Goal: Information Seeking & Learning: Learn about a topic

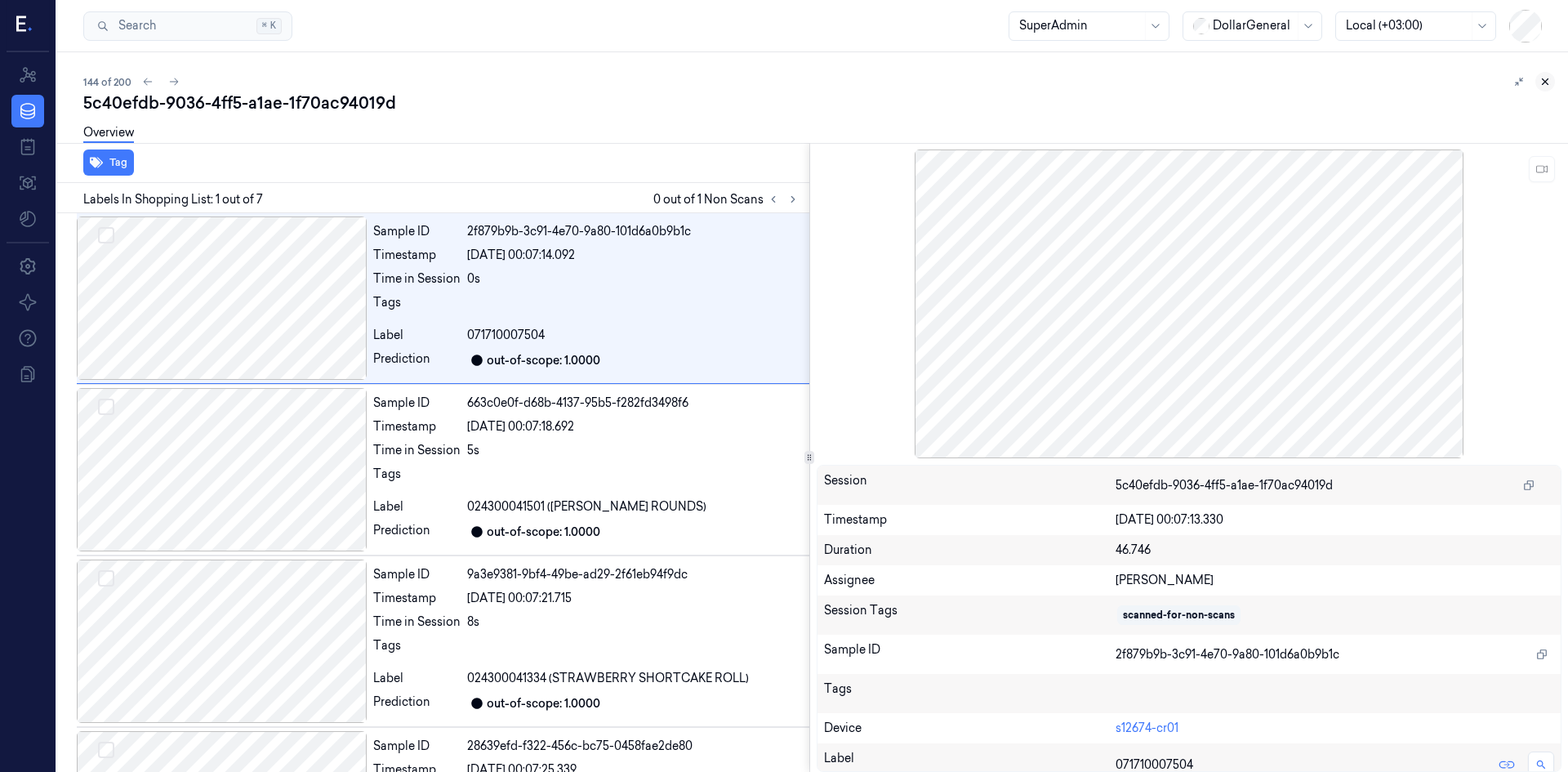
click at [1545, 83] on icon at bounding box center [1545, 81] width 11 height 11
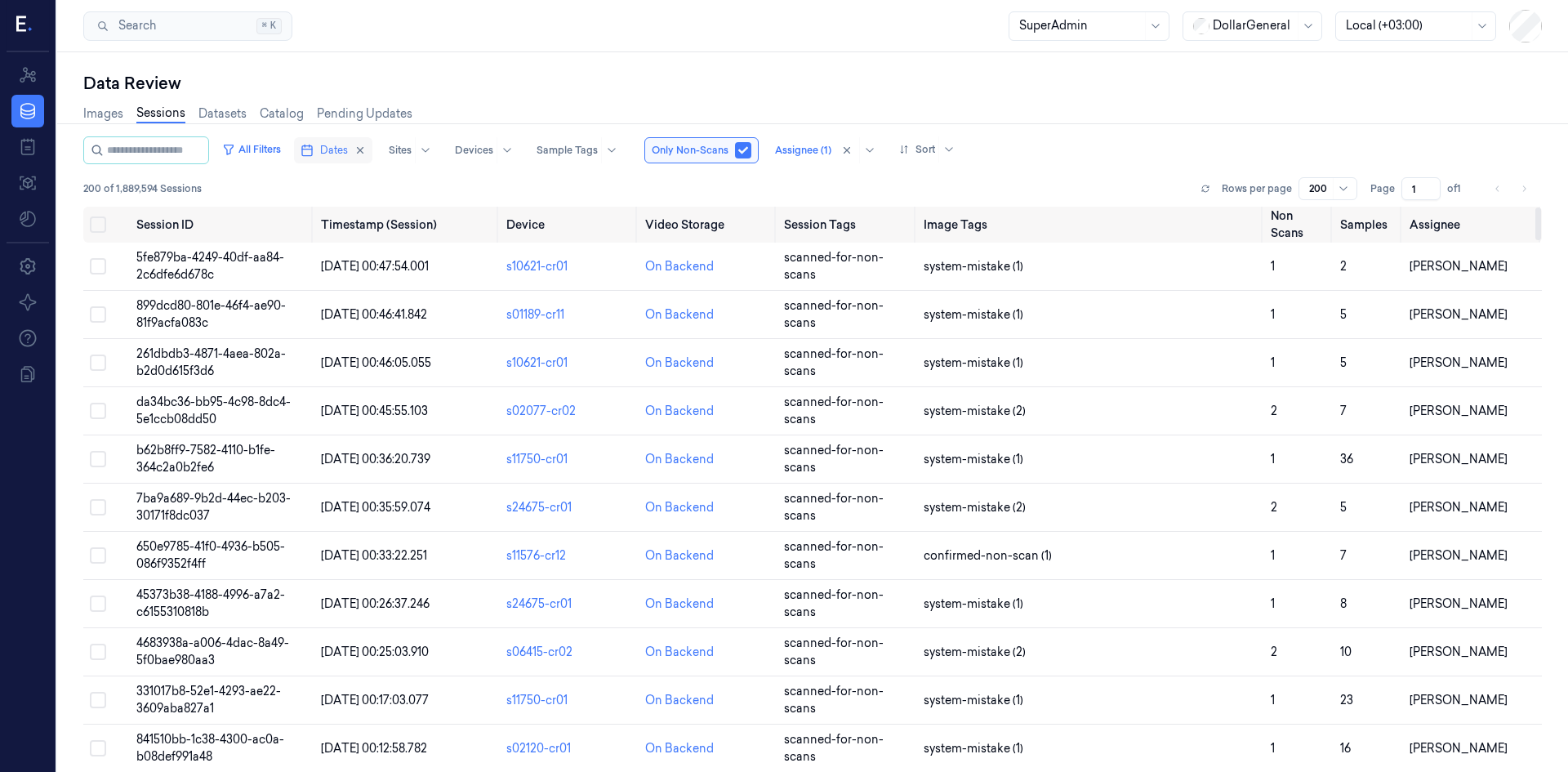
click at [342, 145] on span "Dates" at bounding box center [334, 150] width 28 height 15
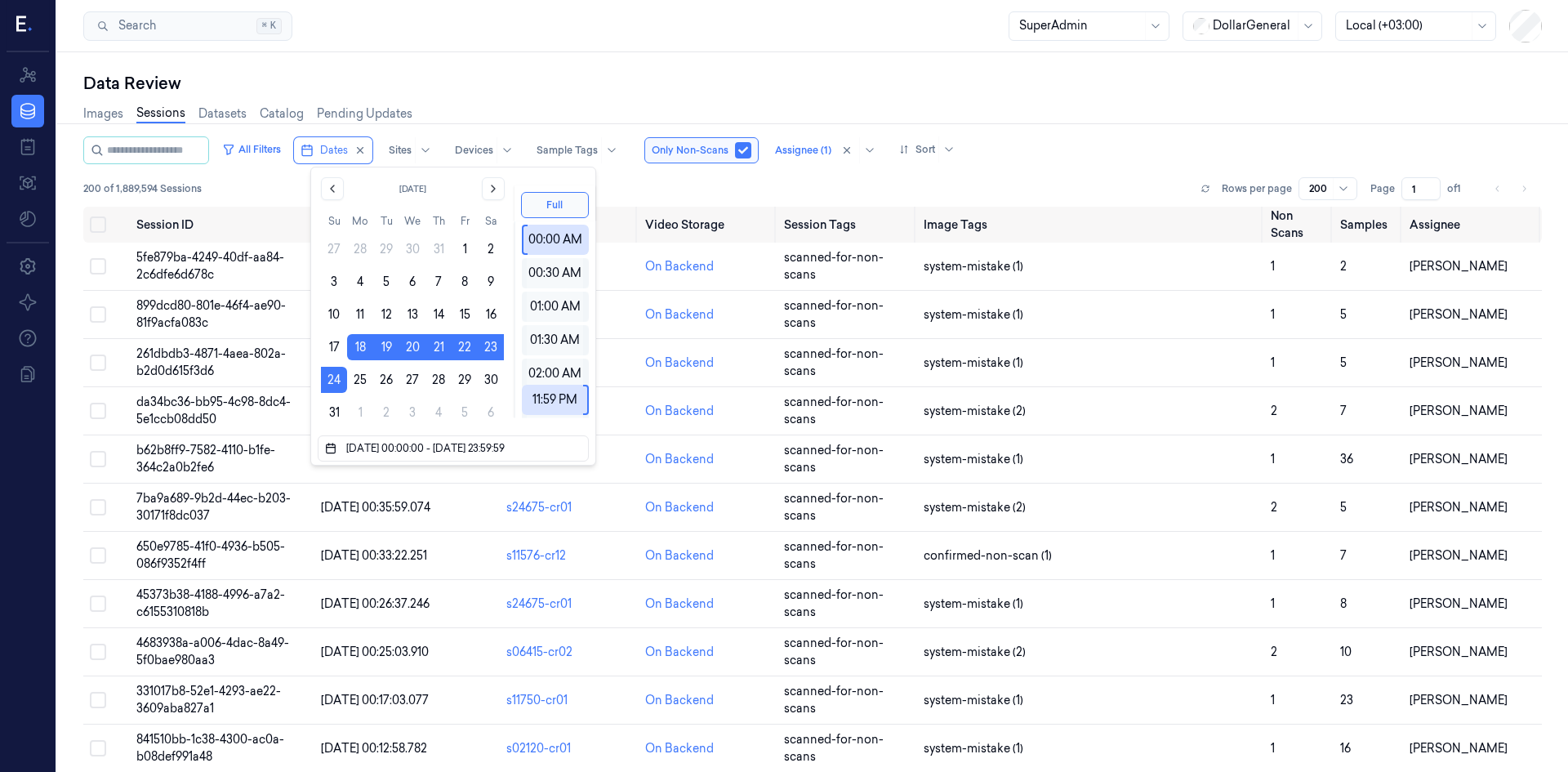
click at [710, 191] on div "200 of 1,889,594 Sessions Rows per page 200 Page 1 of 1" at bounding box center [813, 188] width 1459 height 23
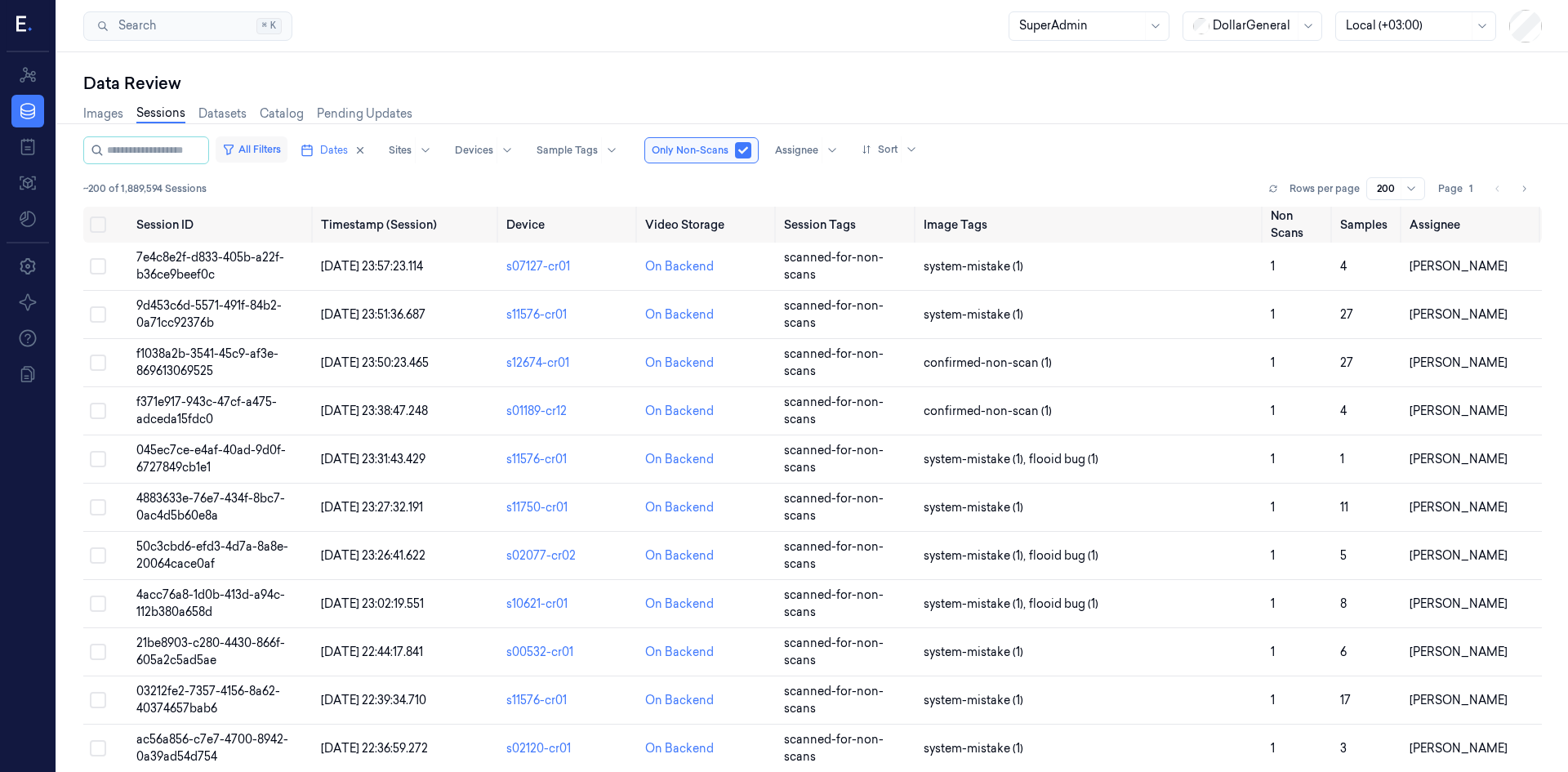
click at [287, 159] on button "All Filters" at bounding box center [252, 150] width 72 height 26
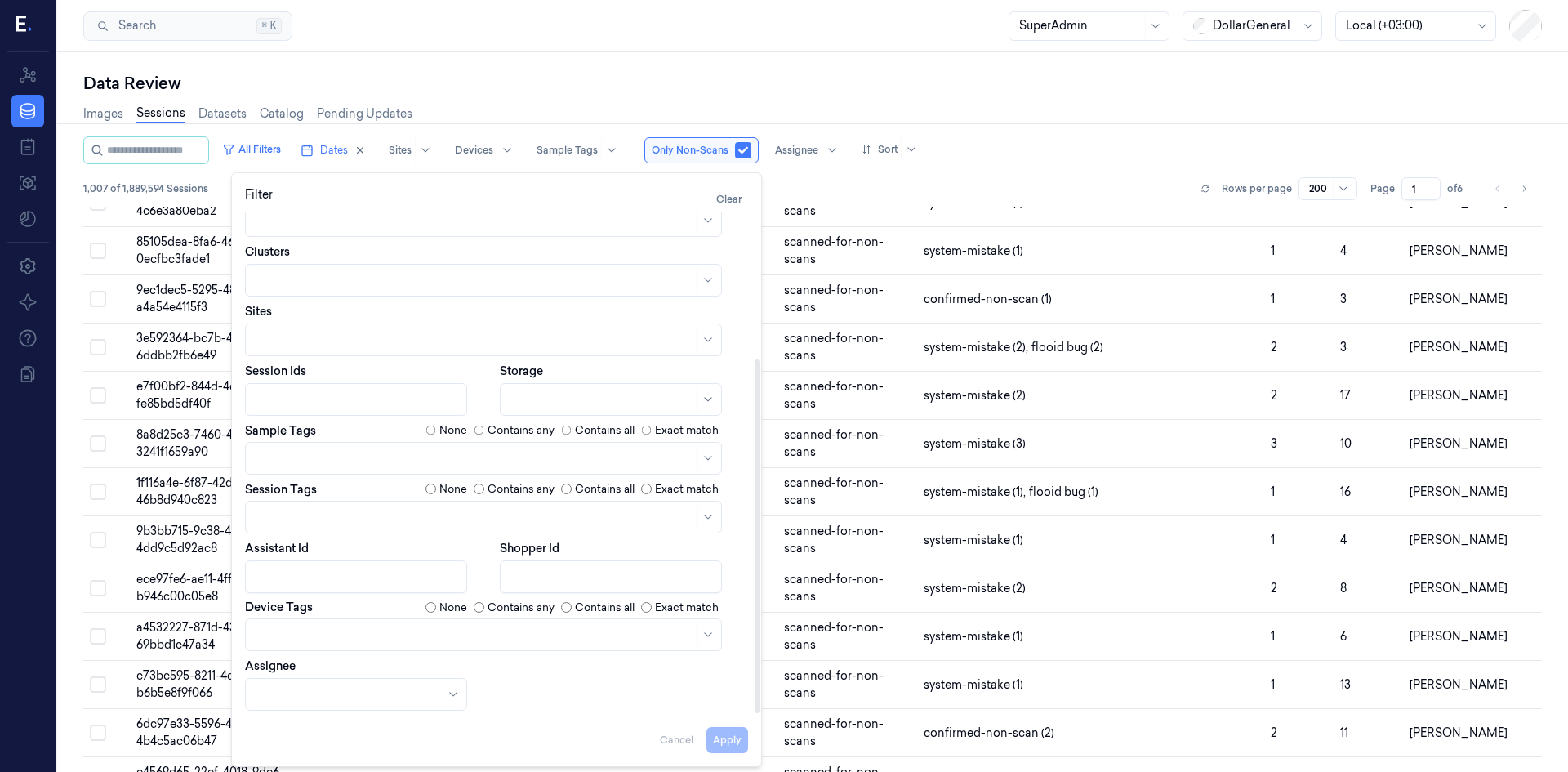
scroll to position [6673, 0]
click at [342, 634] on div at bounding box center [475, 635] width 439 height 17
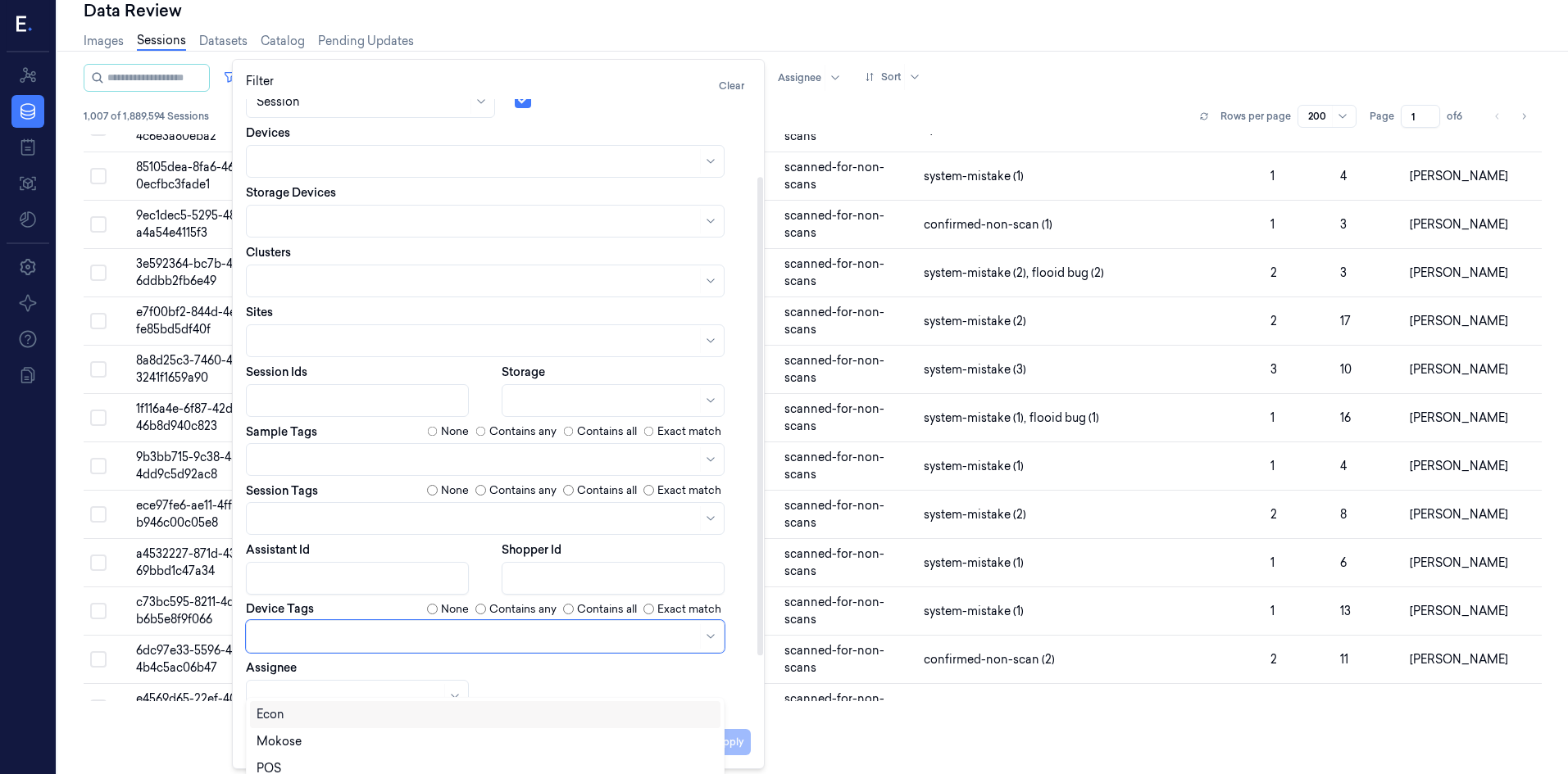
scroll to position [94, 0]
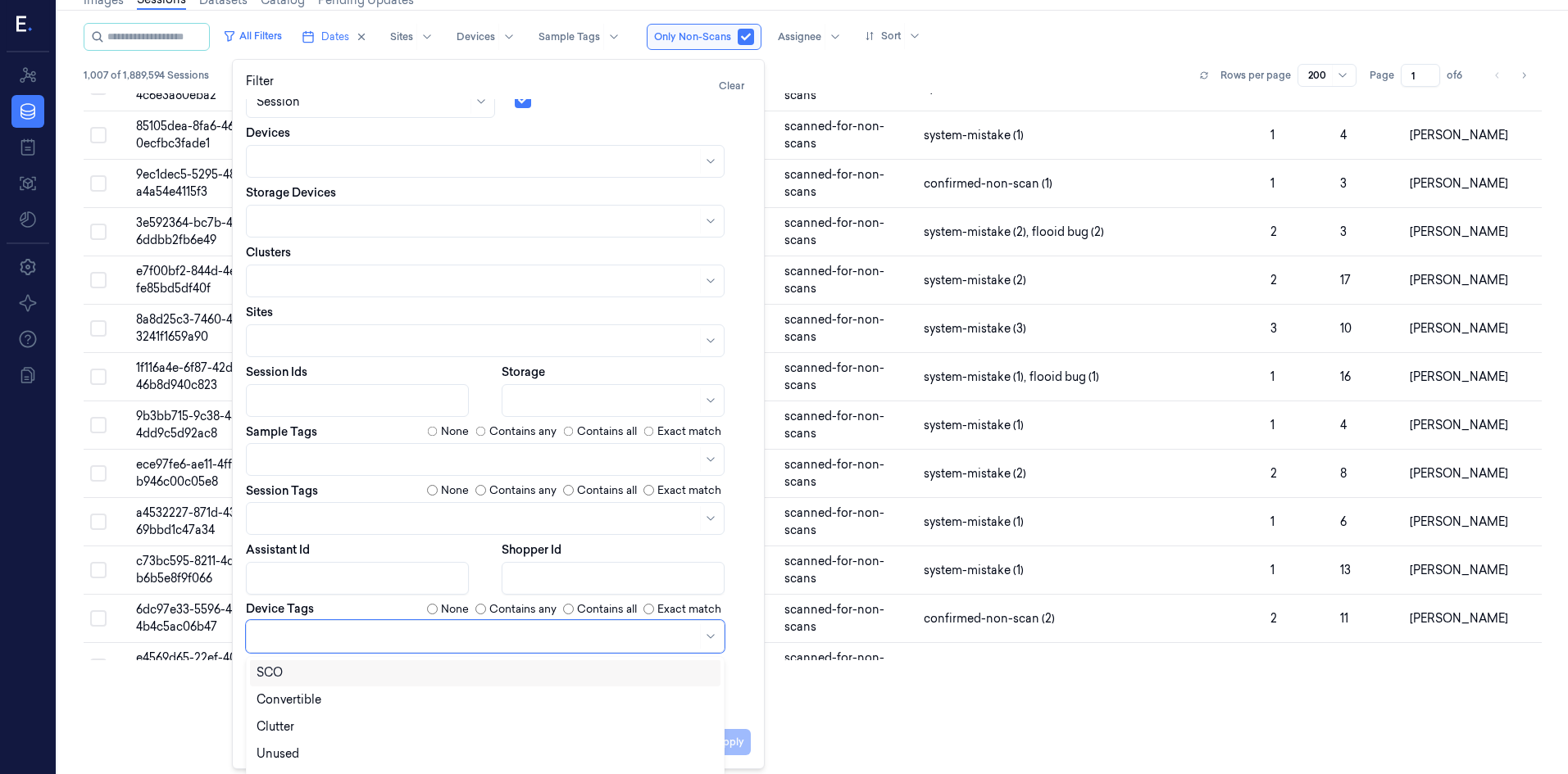
click at [334, 668] on div "SCO" at bounding box center [485, 673] width 457 height 17
click at [332, 711] on div "Linebuster" at bounding box center [485, 711] width 457 height 17
click at [370, 640] on icon "Remove ,Linebuster" at bounding box center [372, 636] width 9 height 9
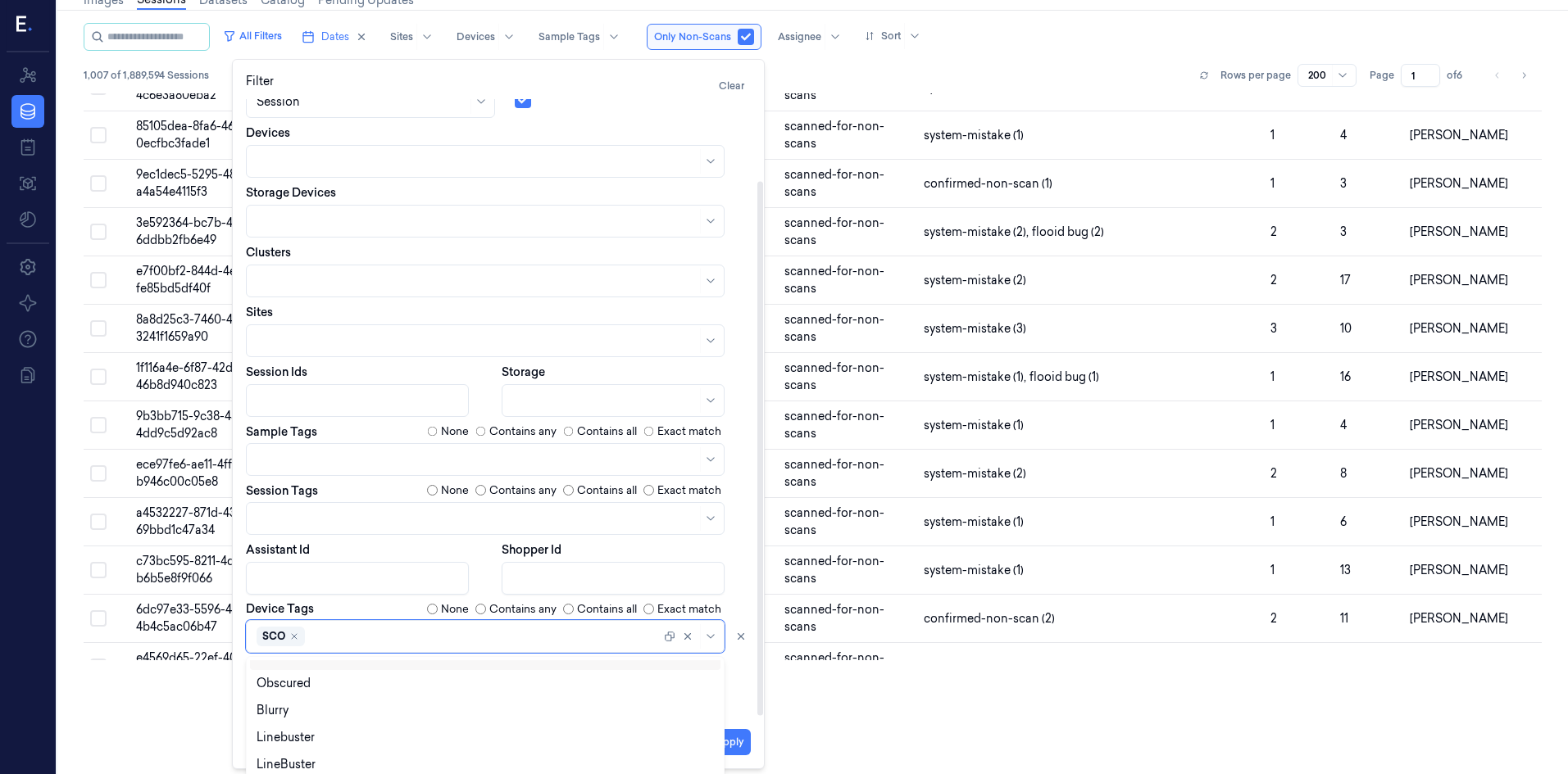
scroll to position [179, 0]
click at [335, 737] on div "LineBuster" at bounding box center [485, 738] width 457 height 17
click at [736, 703] on div "Dates [DATE] 00:00:00 - [DATE] 23:59:59 Time Field Session Only Non-Scans Devic…" at bounding box center [498, 359] width 505 height 708
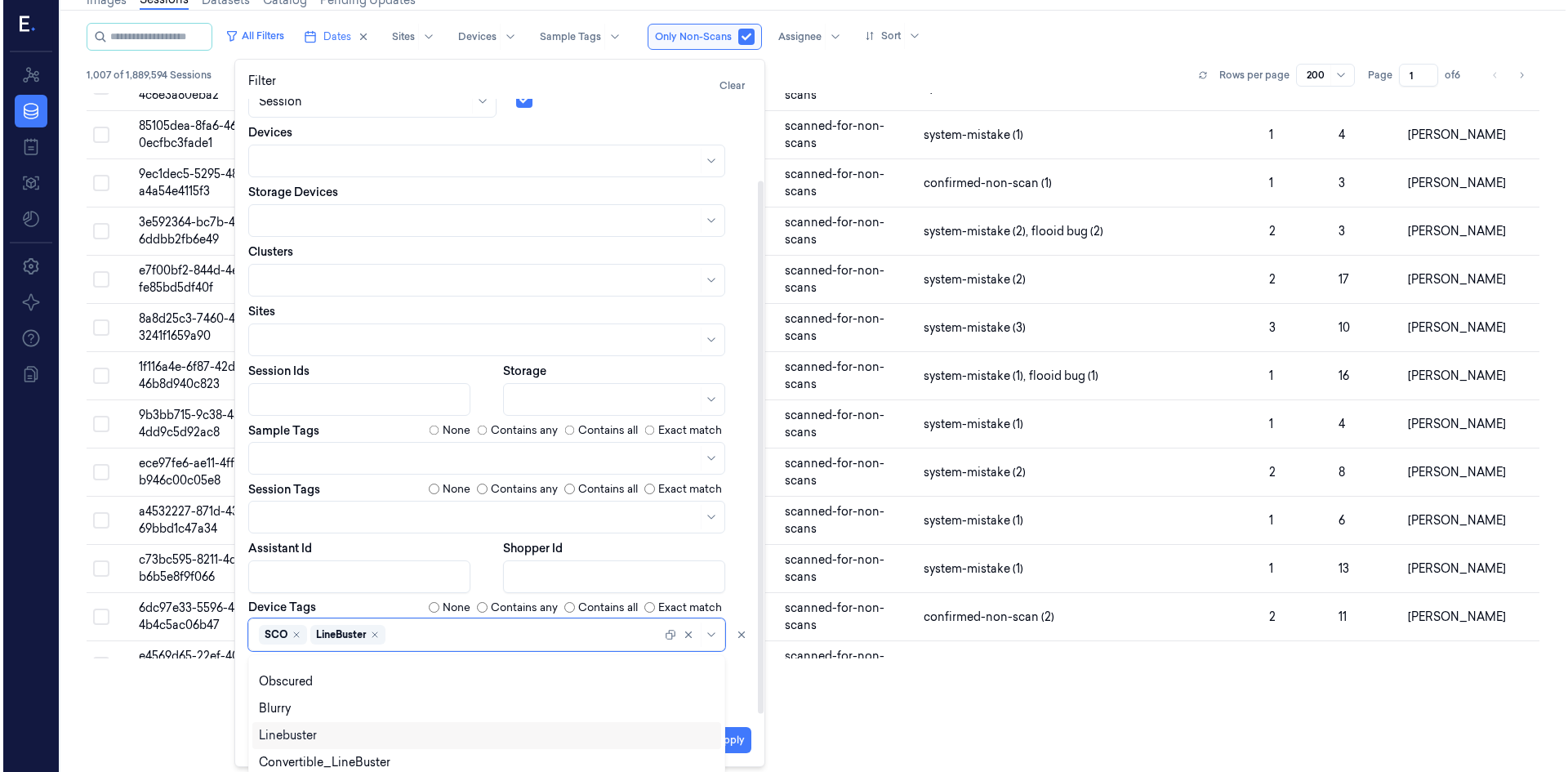
scroll to position [0, 0]
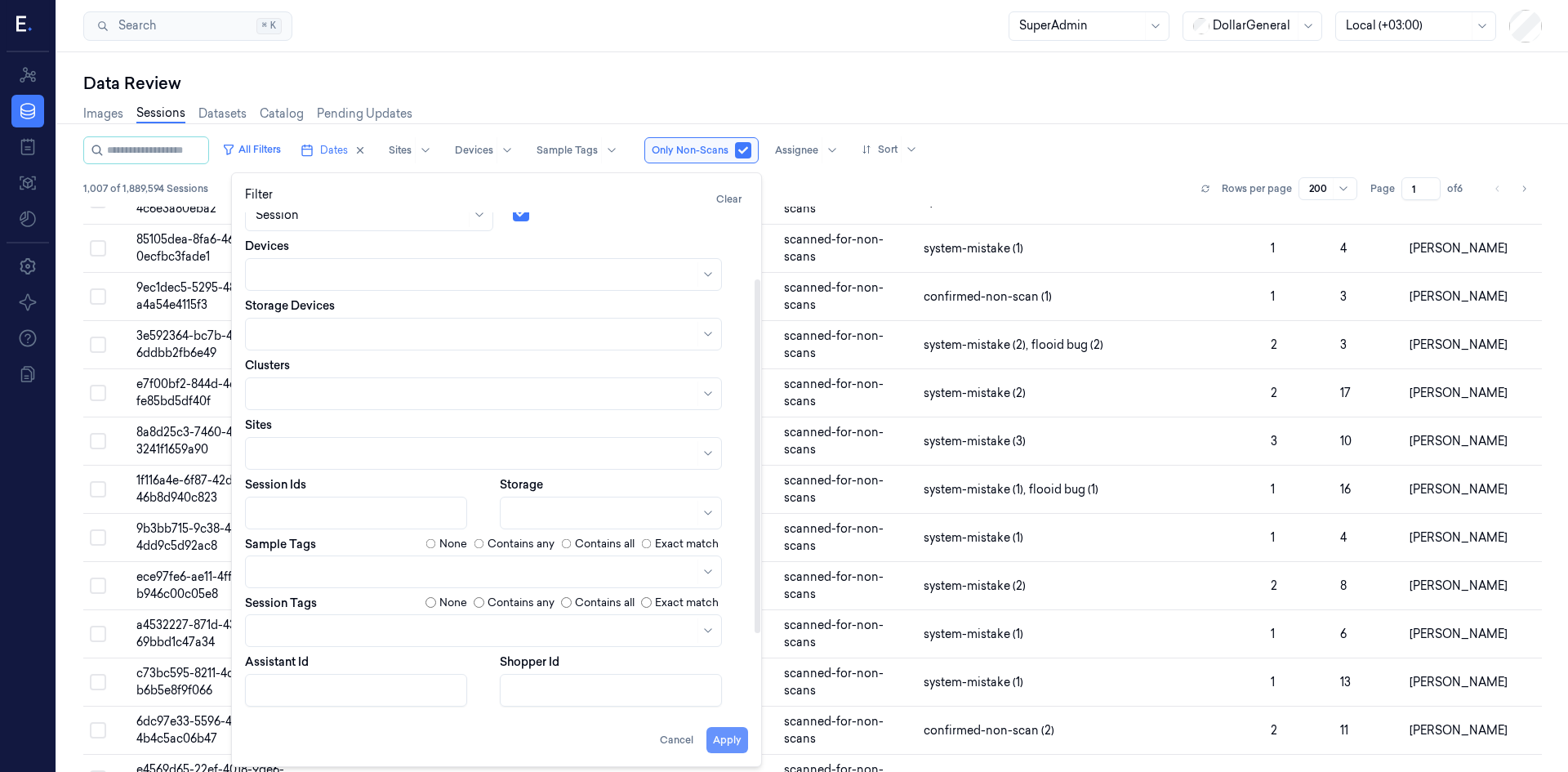
click at [724, 738] on button "Apply" at bounding box center [727, 740] width 41 height 26
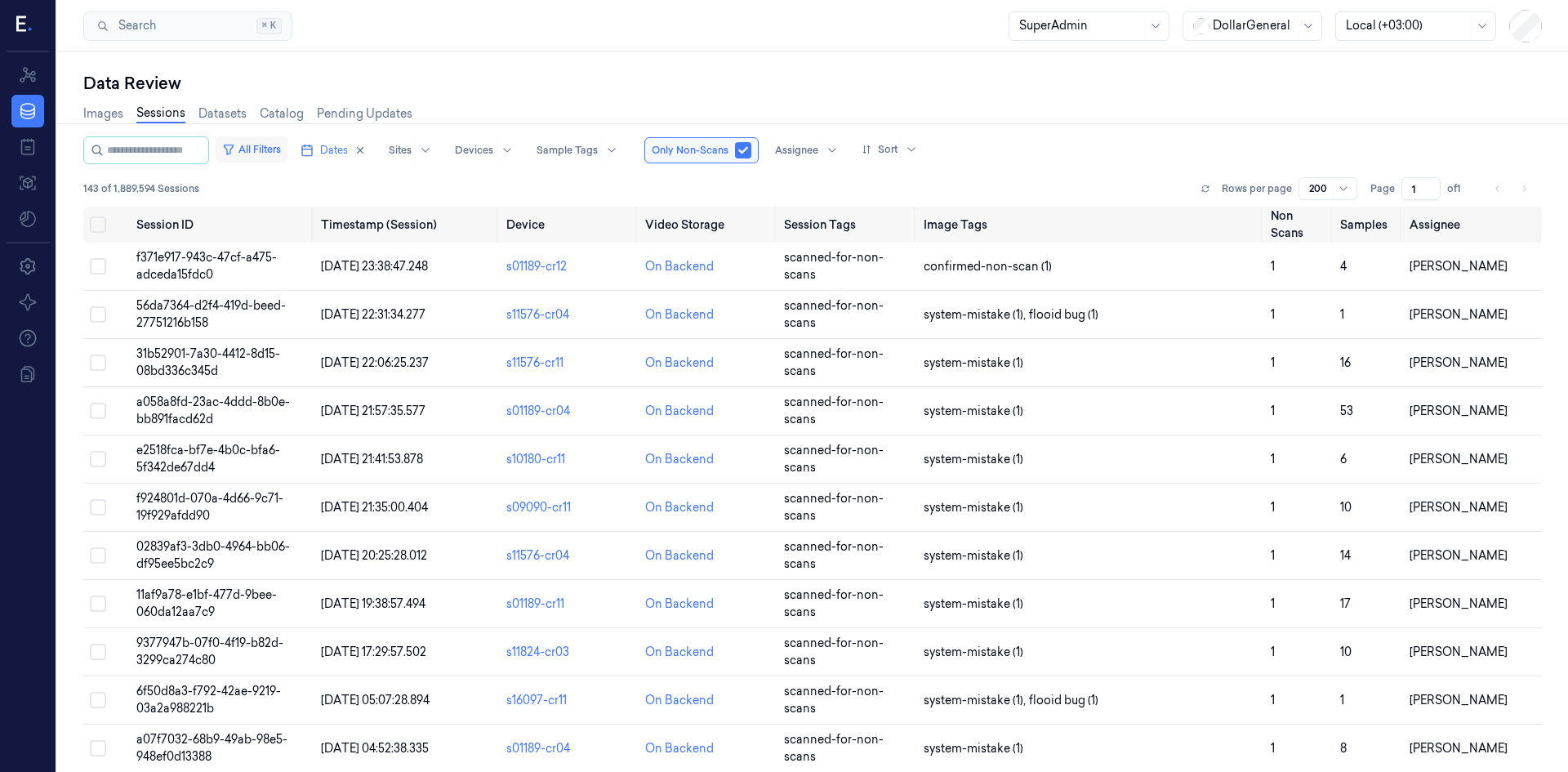
click at [287, 152] on button "All Filters" at bounding box center [252, 150] width 72 height 26
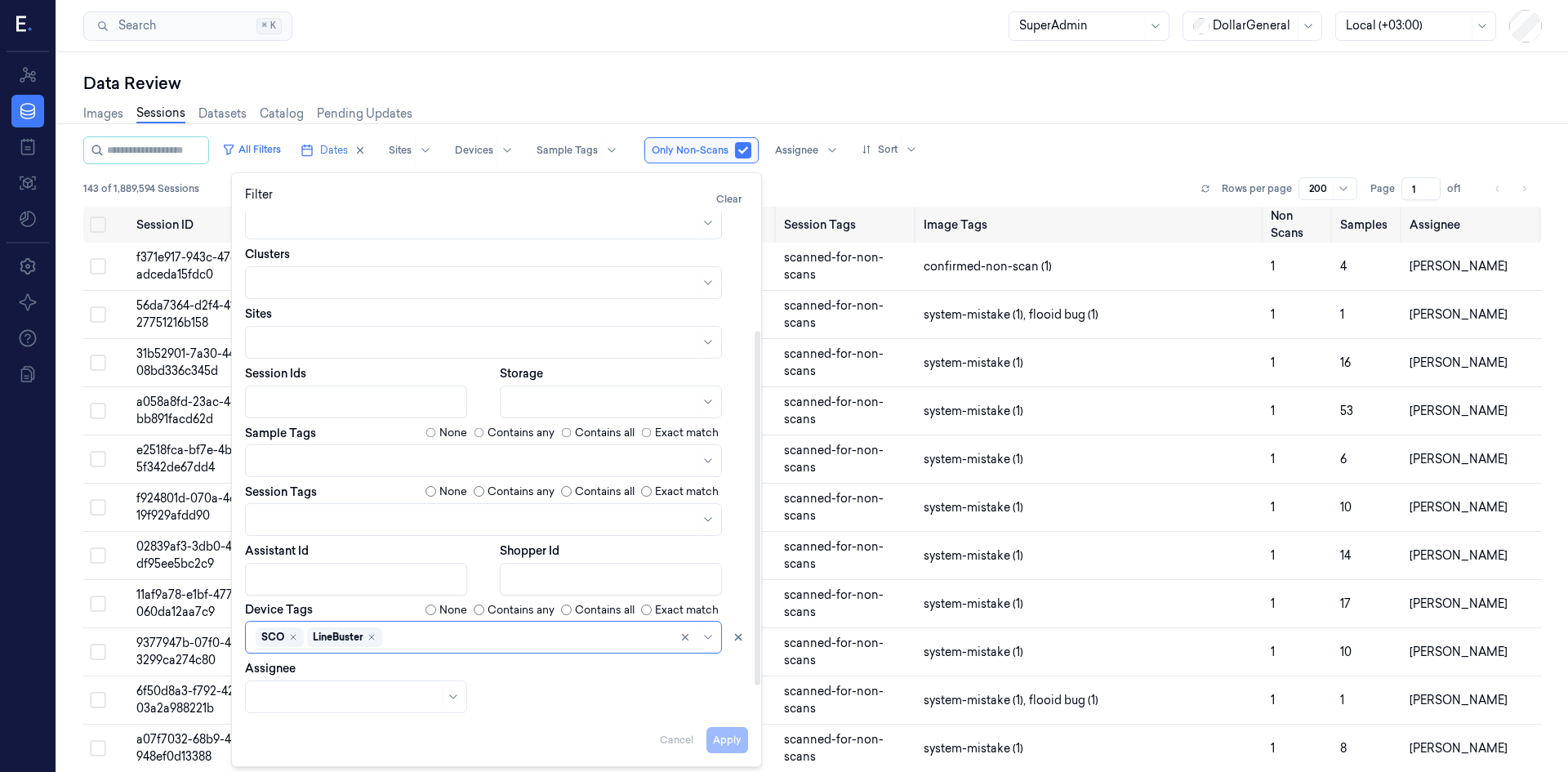
scroll to position [207, 0]
click at [711, 689] on div "Dates [DATE] 00:00:00 - [DATE] 23:59:59 Time Field Session Only Non-Scans Devic…" at bounding box center [496, 358] width 503 height 706
click at [1055, 146] on div "All Filters Dates Sites Devices Sample Tags Only Non-Scans Assignee Sort" at bounding box center [813, 151] width 1459 height 28
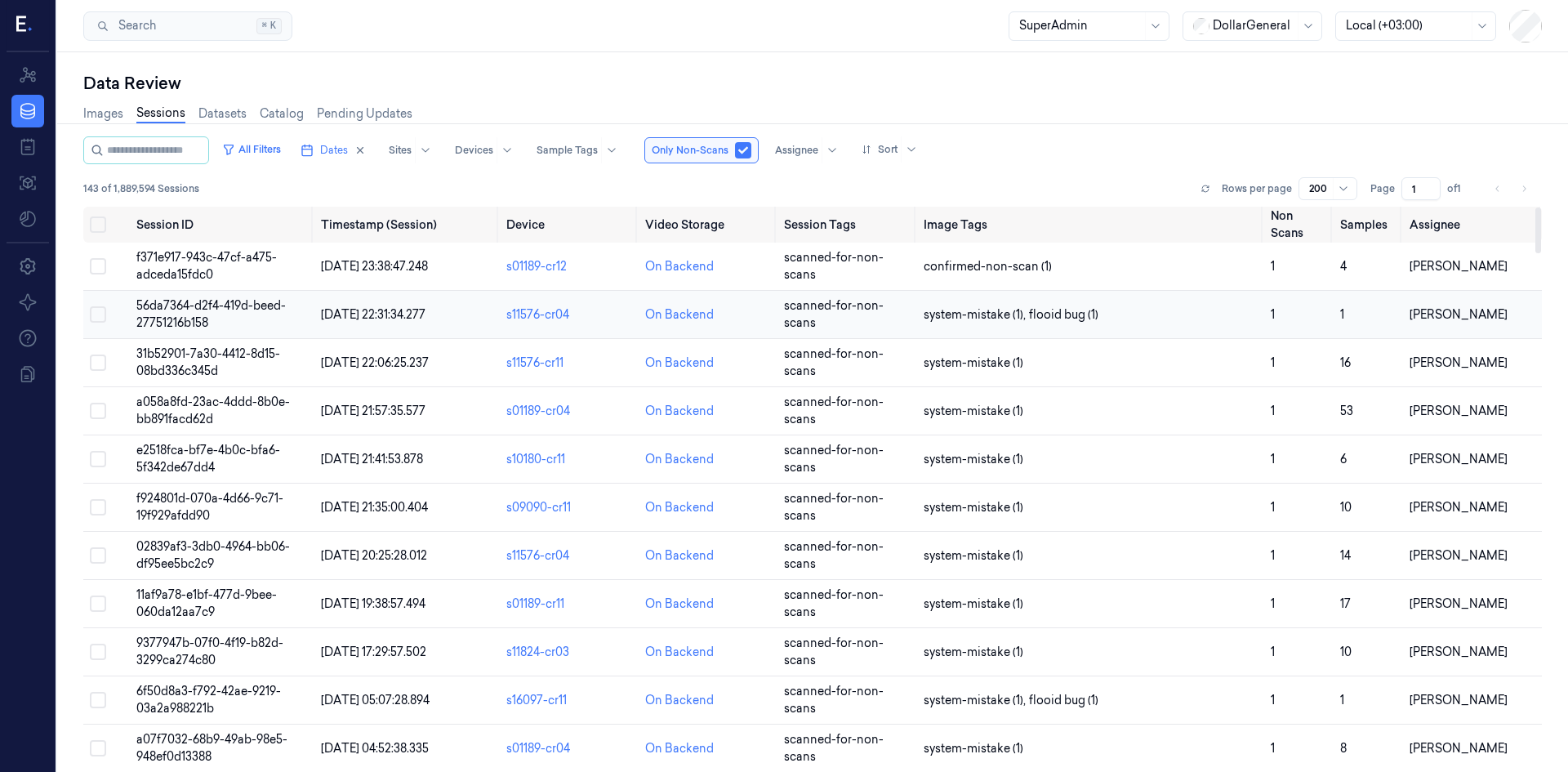
click at [163, 310] on span "56da7364-d2f4-419d-beed-27751216b158" at bounding box center [212, 314] width 150 height 32
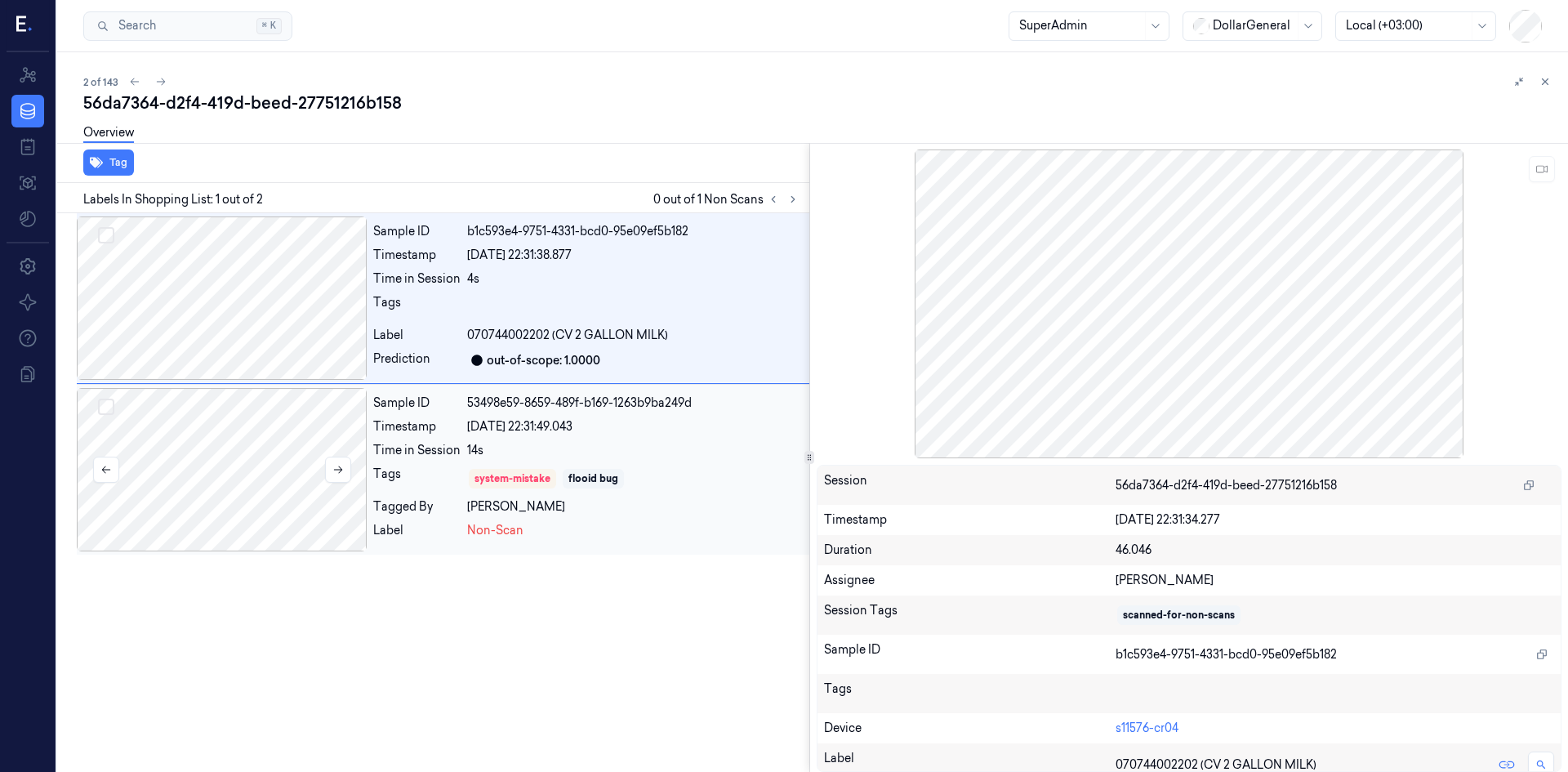
click at [309, 479] on div at bounding box center [221, 470] width 290 height 164
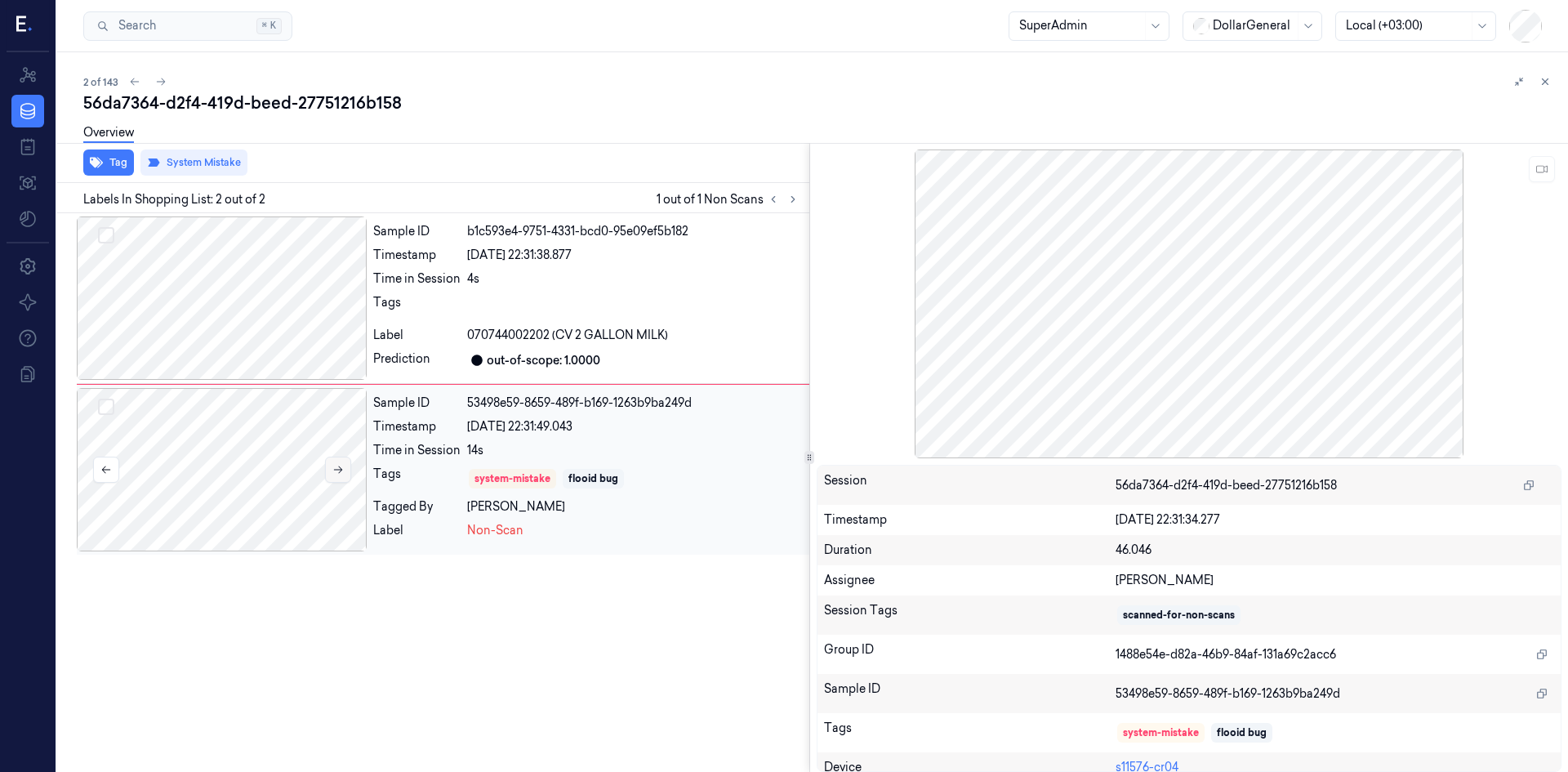
click at [335, 465] on icon at bounding box center [337, 469] width 11 height 11
click at [335, 465] on icon at bounding box center [337, 469] width 11 height 11
click at [1542, 174] on icon at bounding box center [1541, 169] width 11 height 11
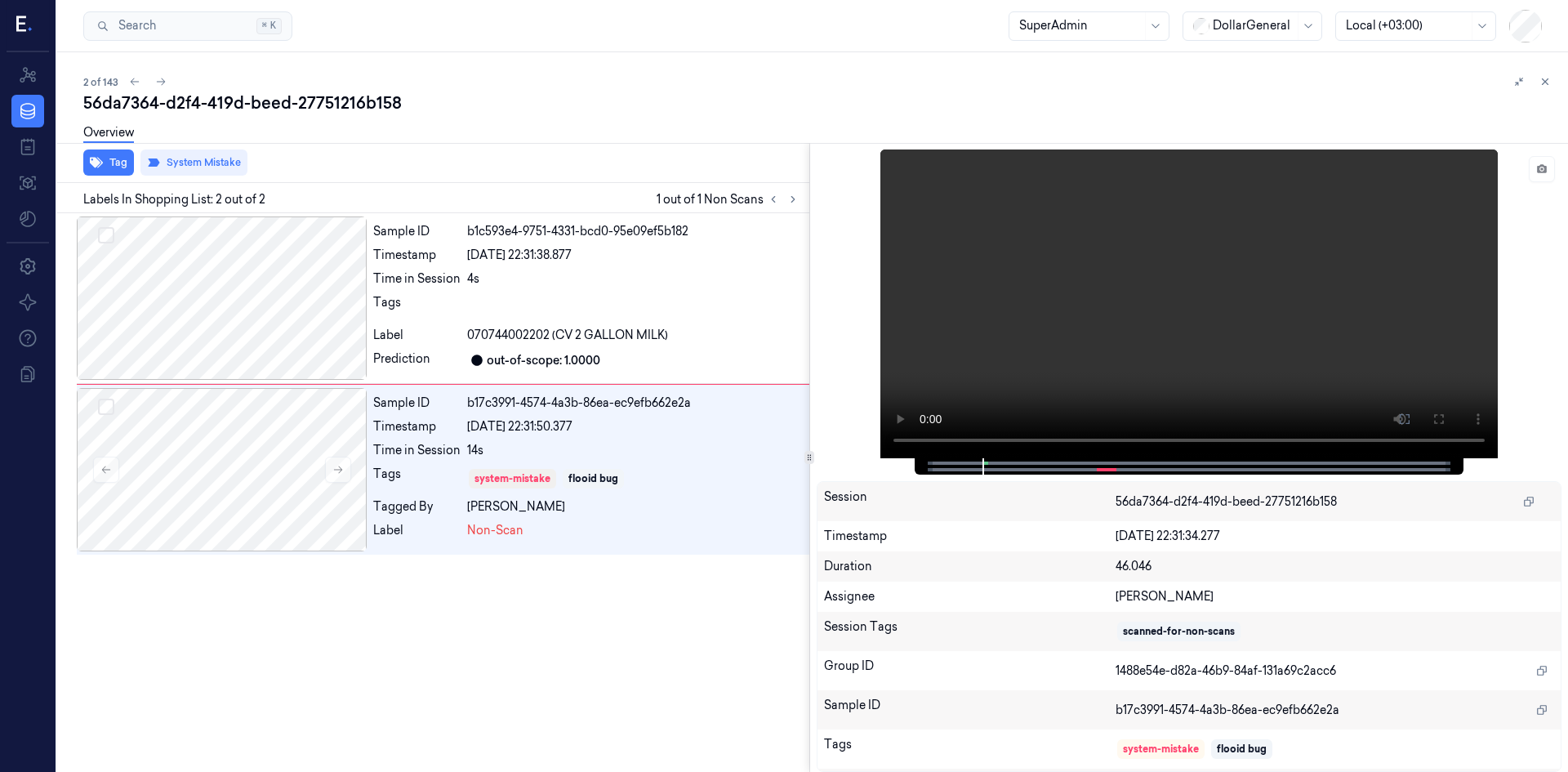
click at [439, 119] on div "Overview" at bounding box center [819, 135] width 1472 height 41
click at [155, 84] on icon at bounding box center [160, 81] width 11 height 11
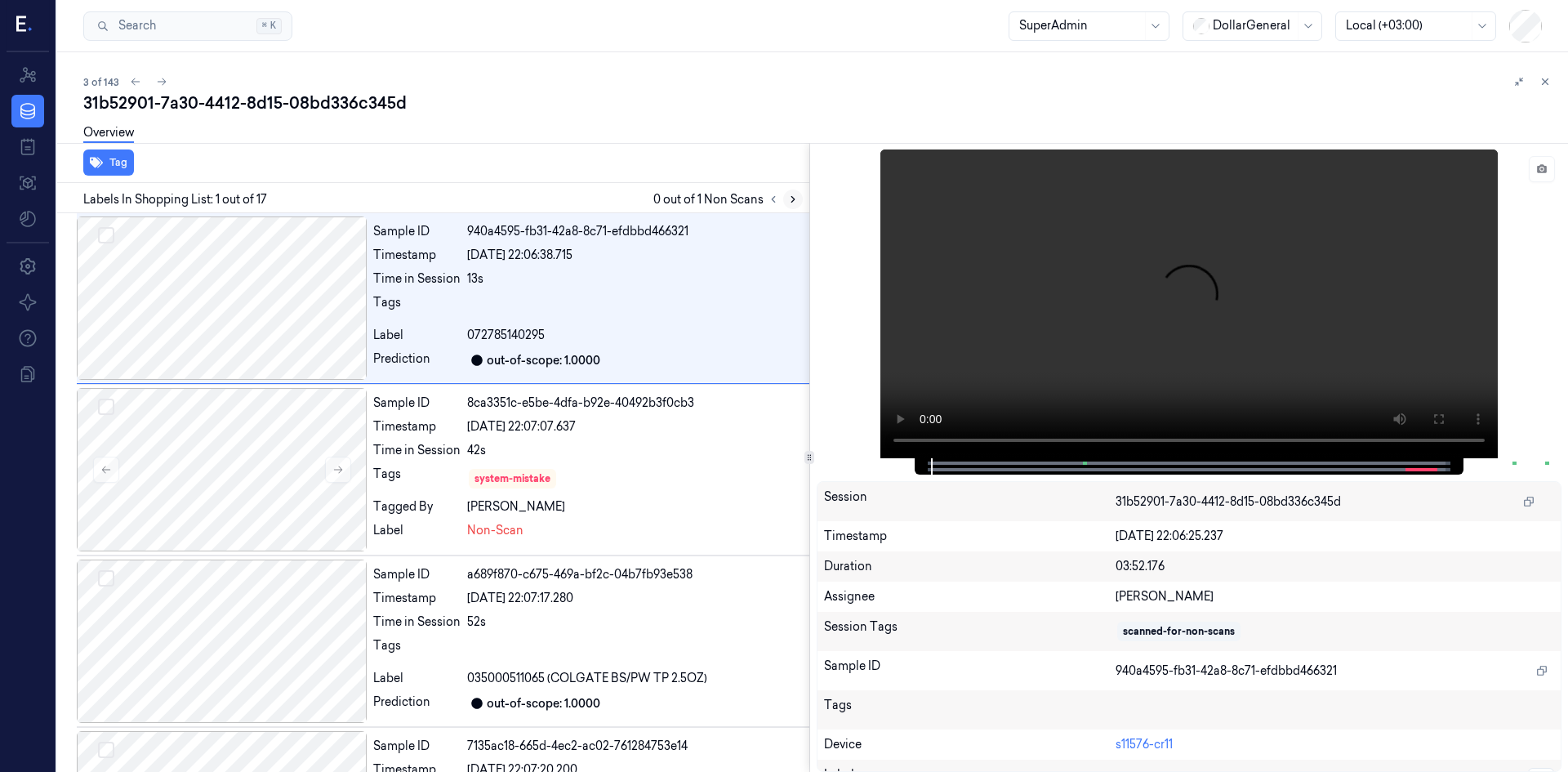
click at [792, 205] on button at bounding box center [793, 199] width 20 height 20
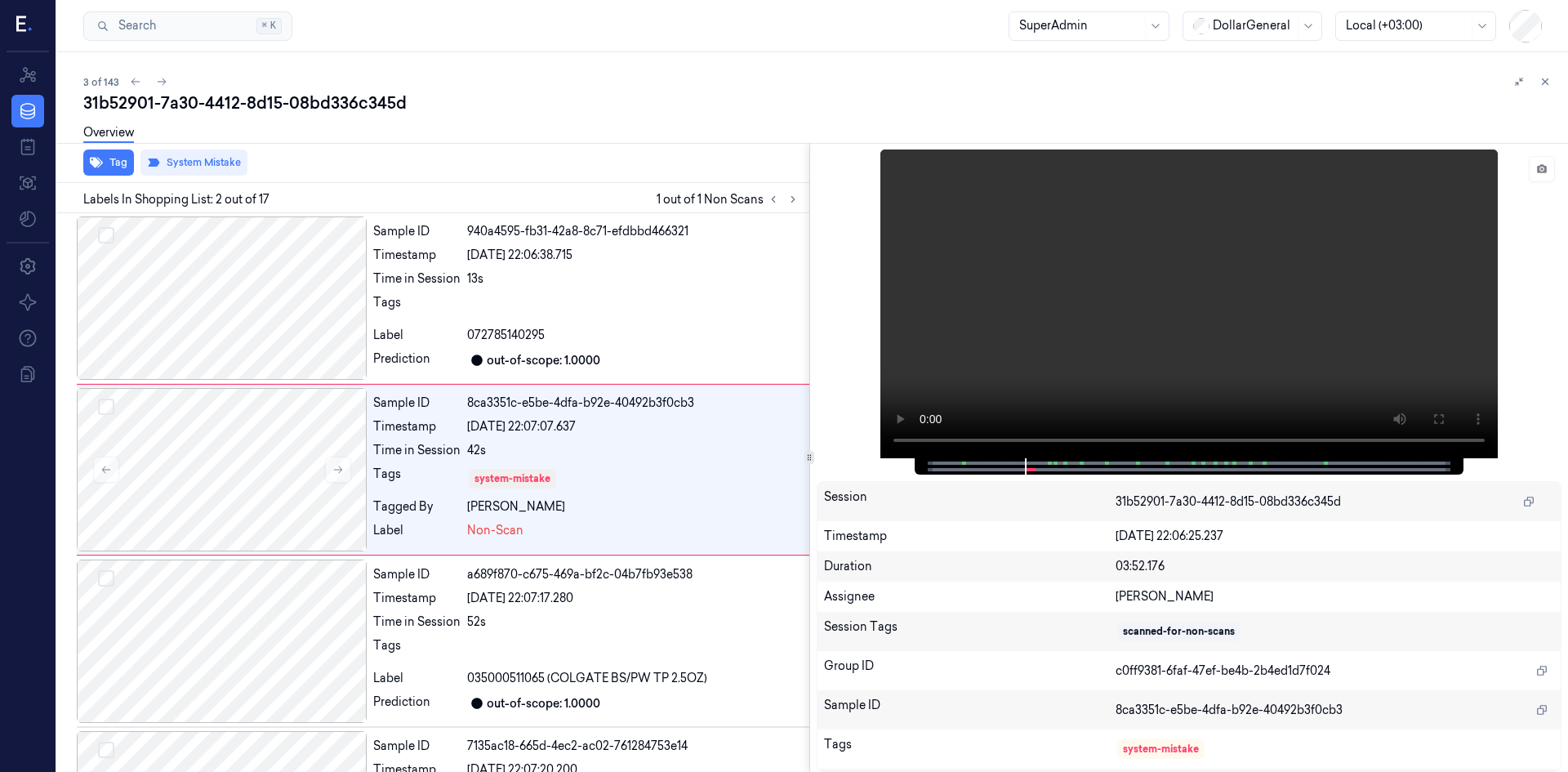
click at [809, 428] on div "Tag System Mistake Labels In Shopping List: 2 out of 17 1 out of 1 Non Scans Sa…" at bounding box center [809, 457] width 1517 height 629
click at [582, 466] on div "system-mistake" at bounding box center [635, 479] width 335 height 26
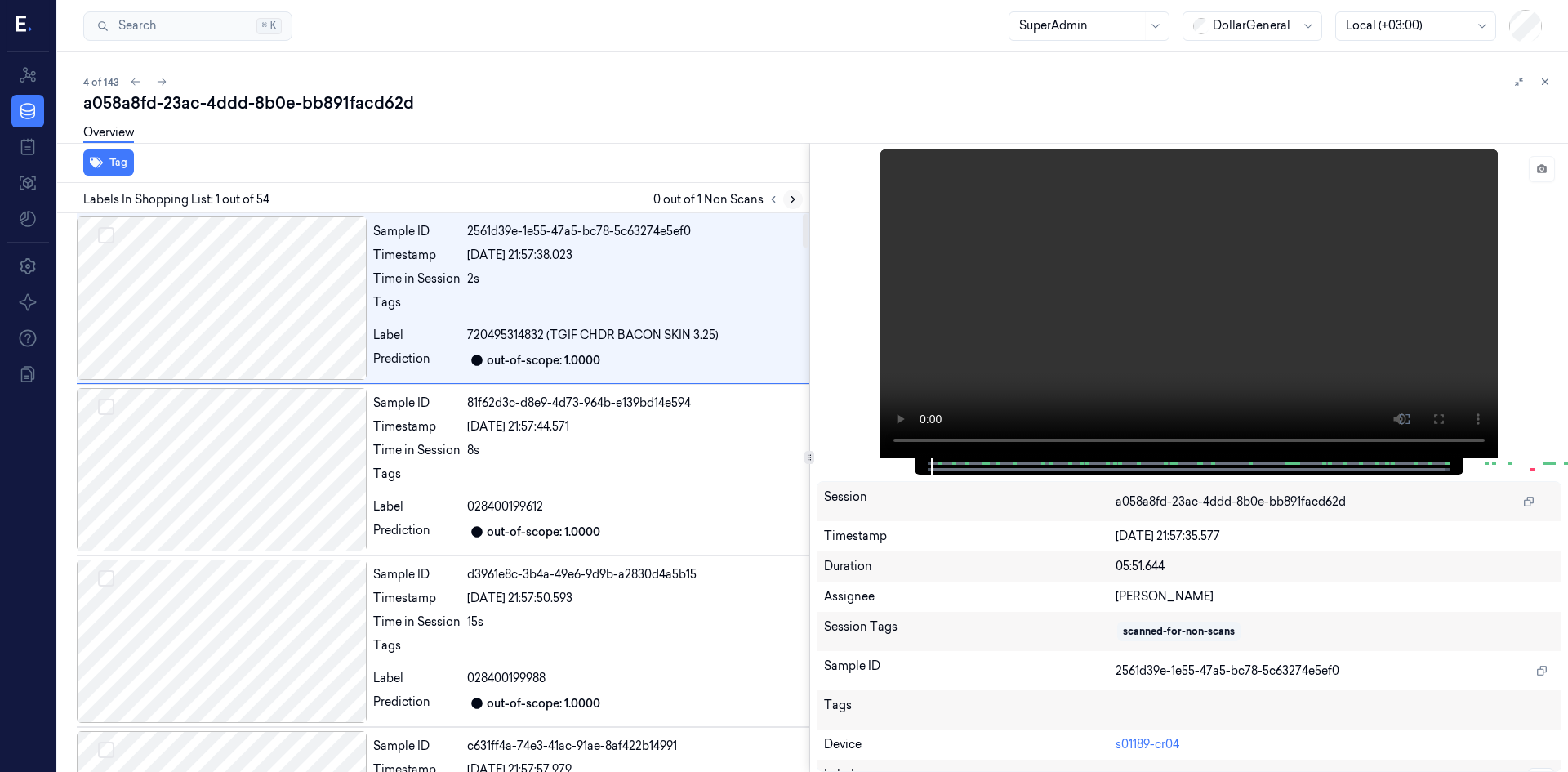
click at [797, 203] on icon at bounding box center [792, 199] width 11 height 11
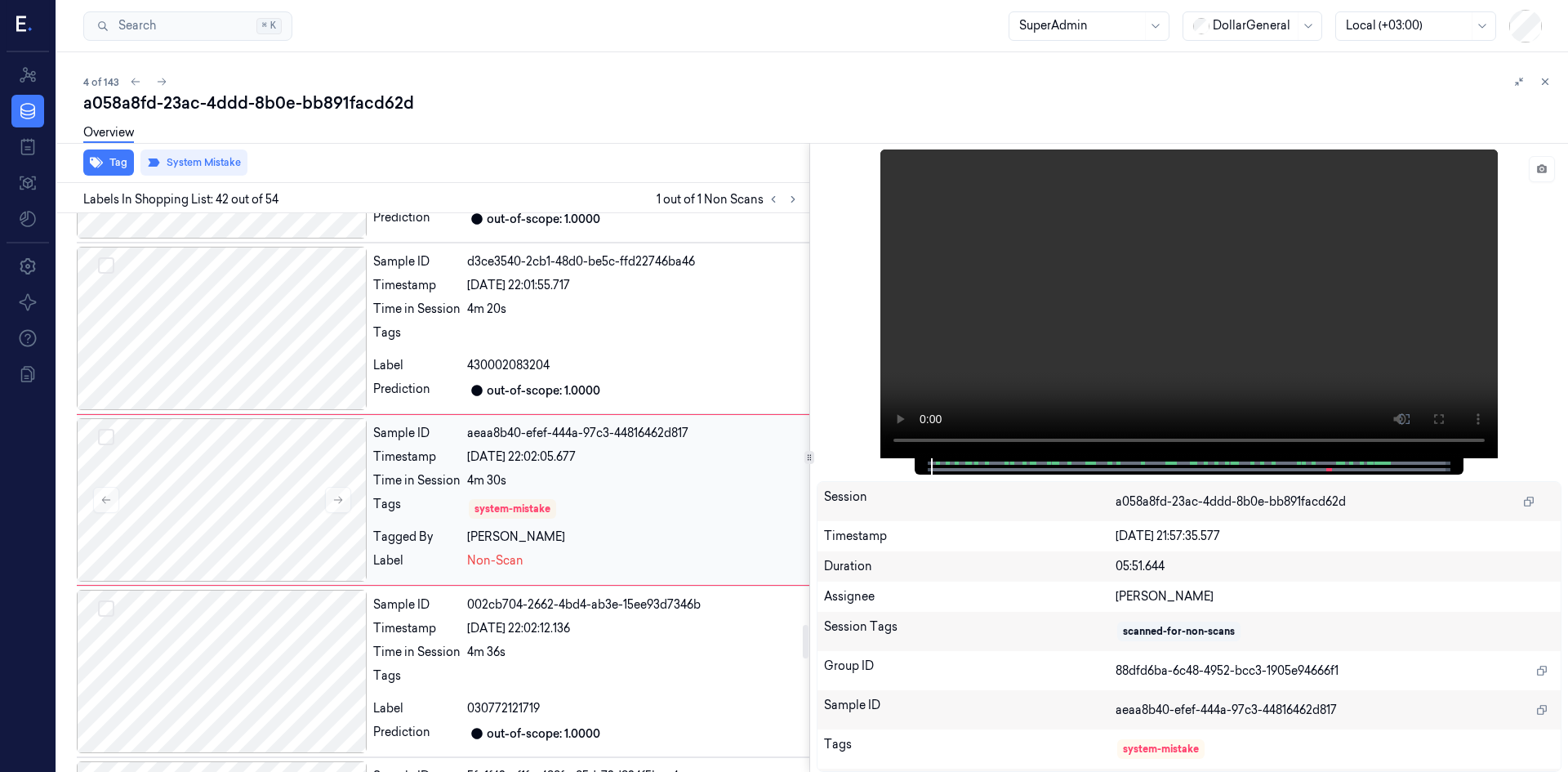
scroll to position [6842, 0]
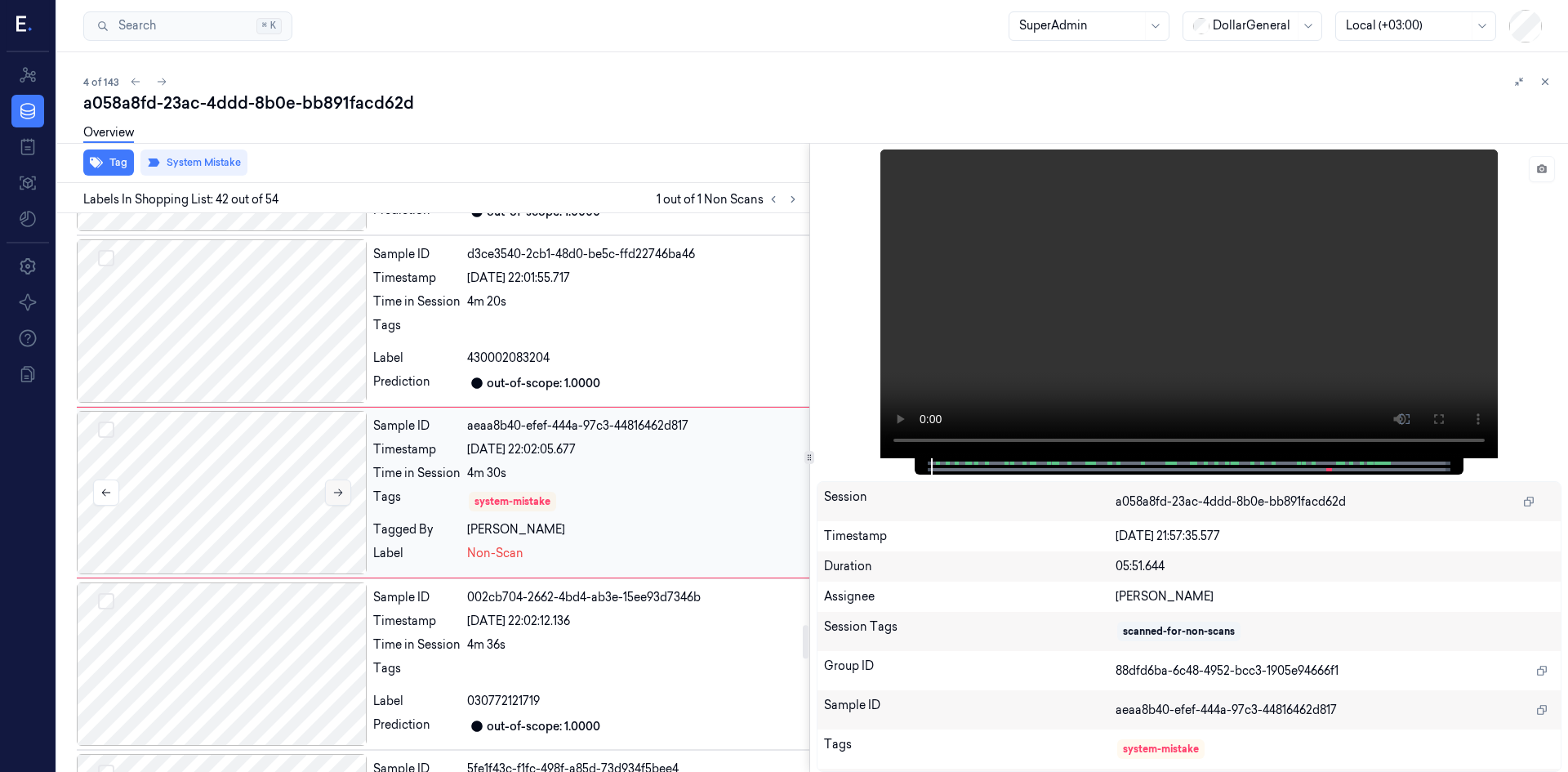
click at [333, 487] on icon at bounding box center [337, 492] width 11 height 11
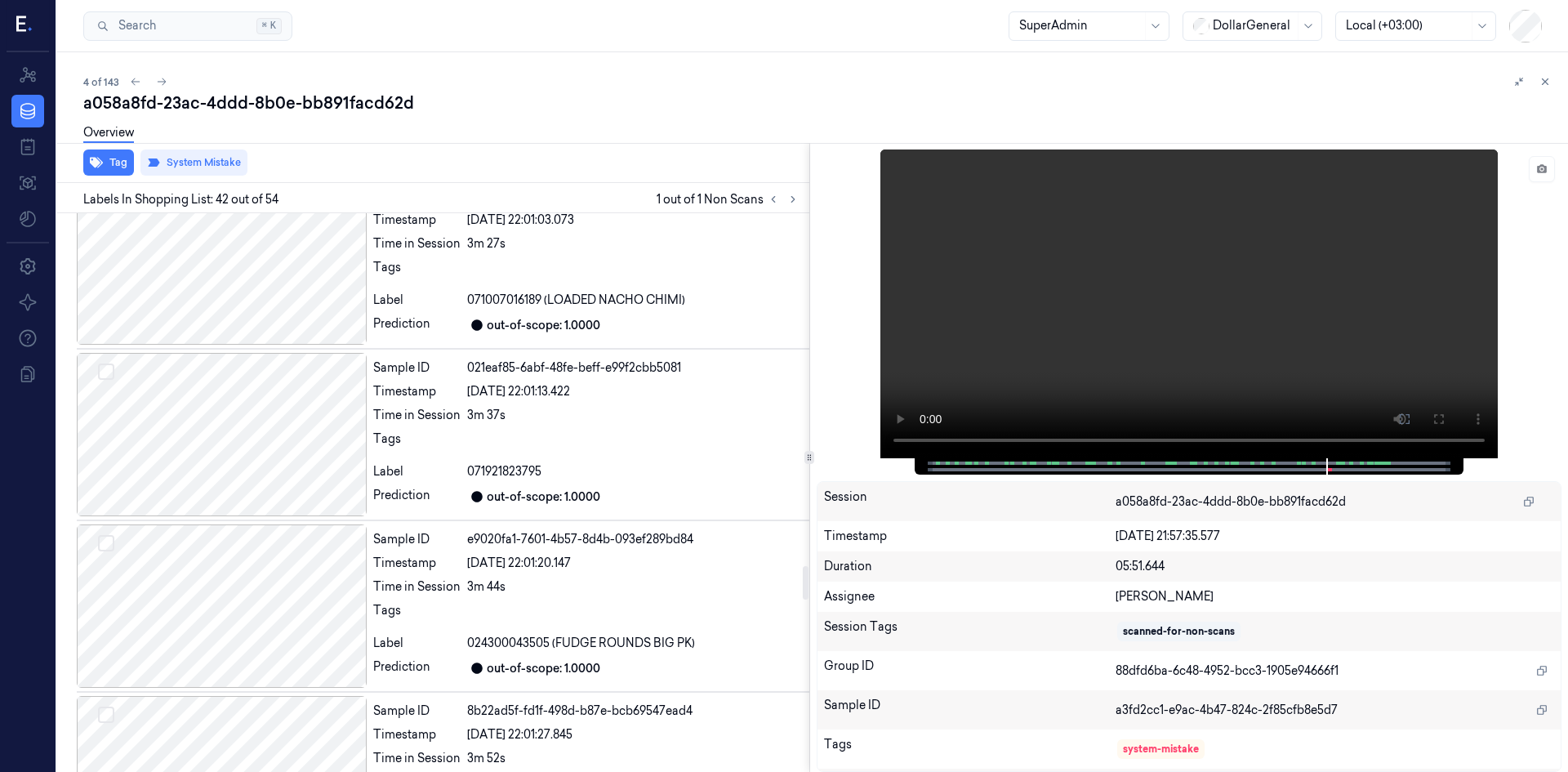
scroll to position [5862, 0]
